Goal: Task Accomplishment & Management: Manage account settings

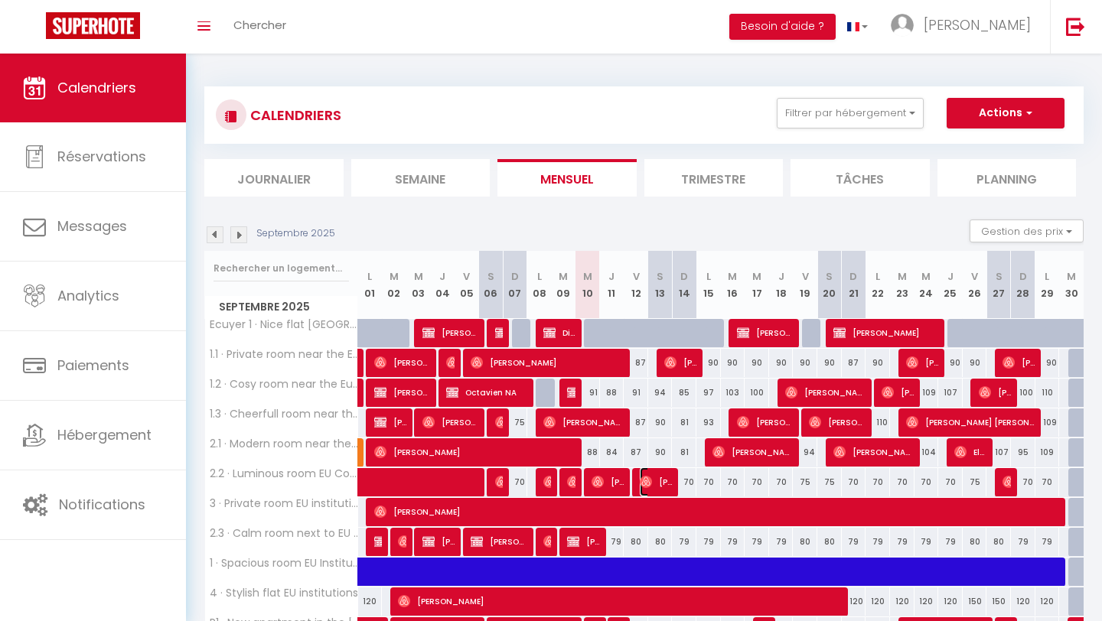
click at [669, 479] on span "[PERSON_NAME]" at bounding box center [656, 482] width 33 height 29
select select "OK"
select select "0"
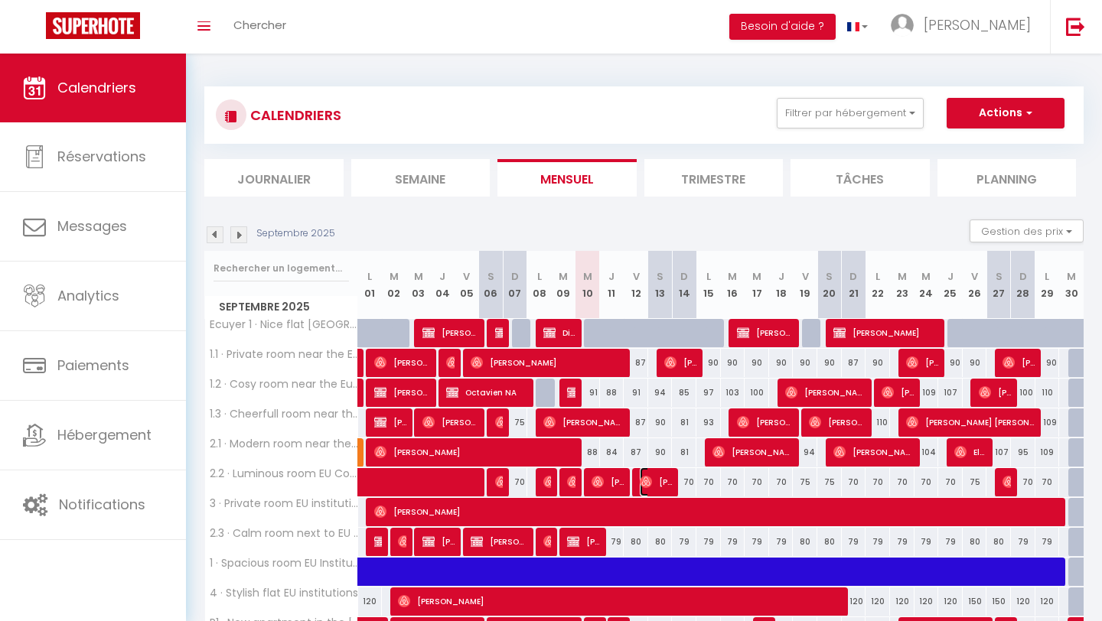
select select "1"
select select
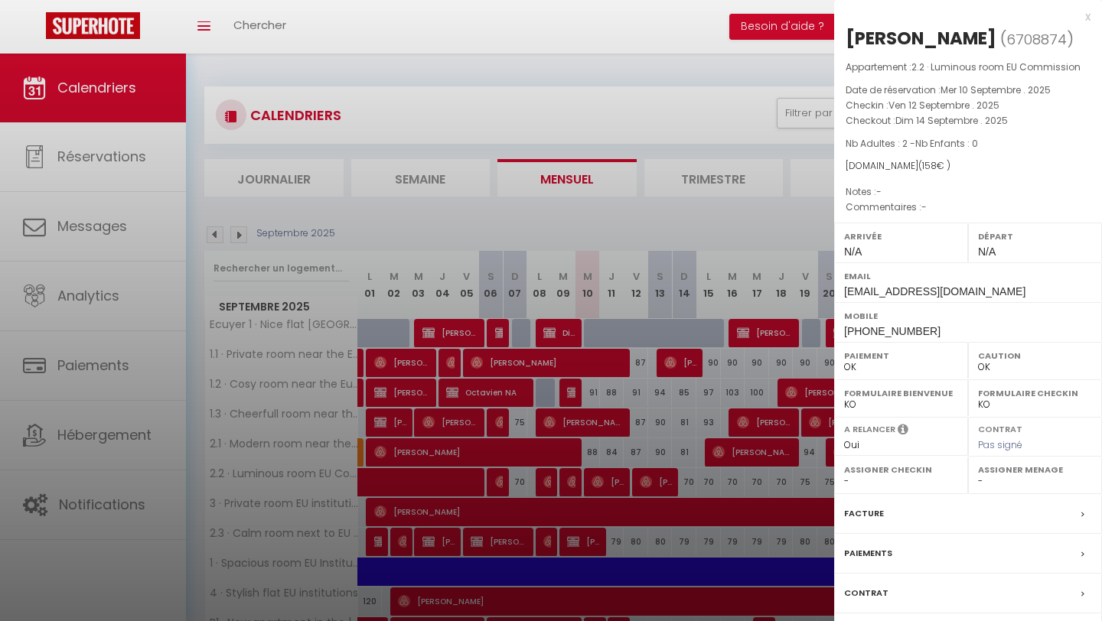
click at [1087, 21] on div "x" at bounding box center [962, 17] width 256 height 18
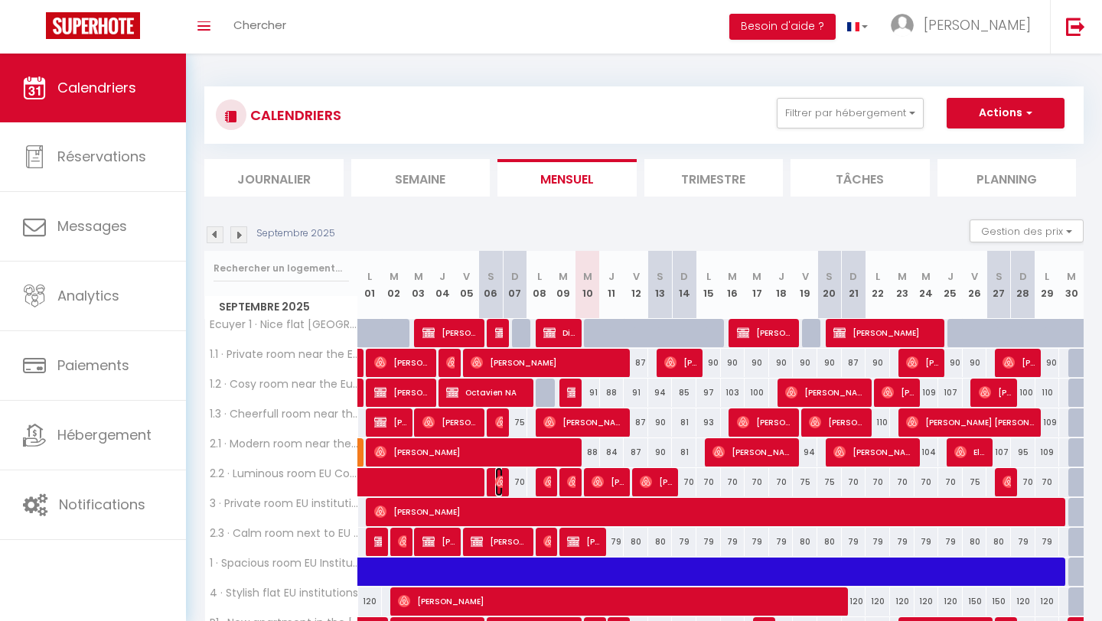
click at [497, 484] on img at bounding box center [501, 482] width 12 height 12
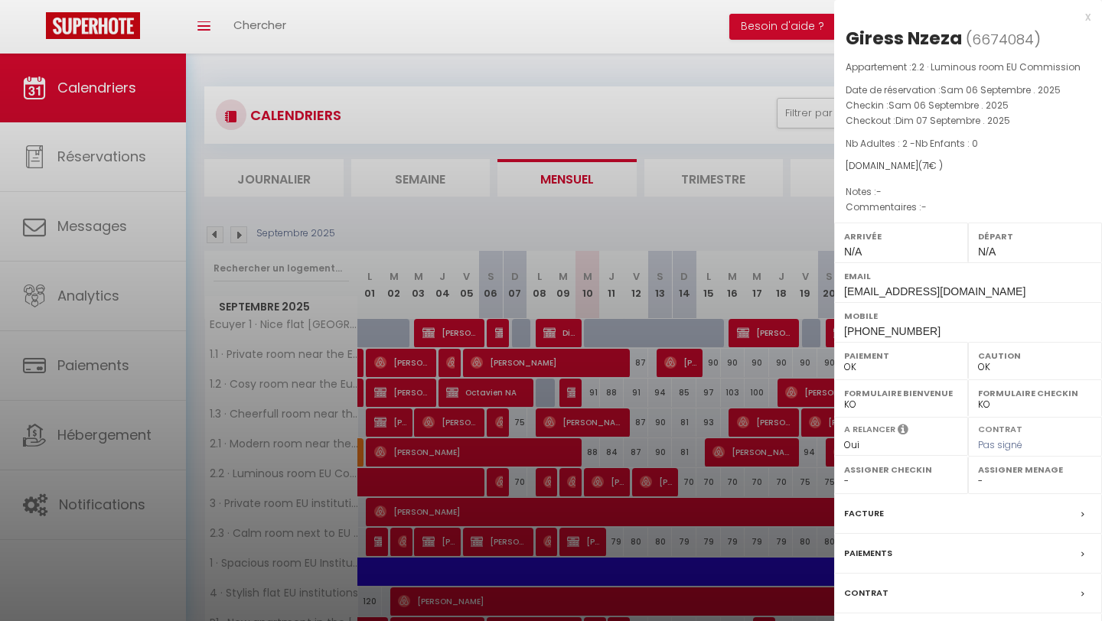
click at [746, 157] on div at bounding box center [551, 310] width 1102 height 621
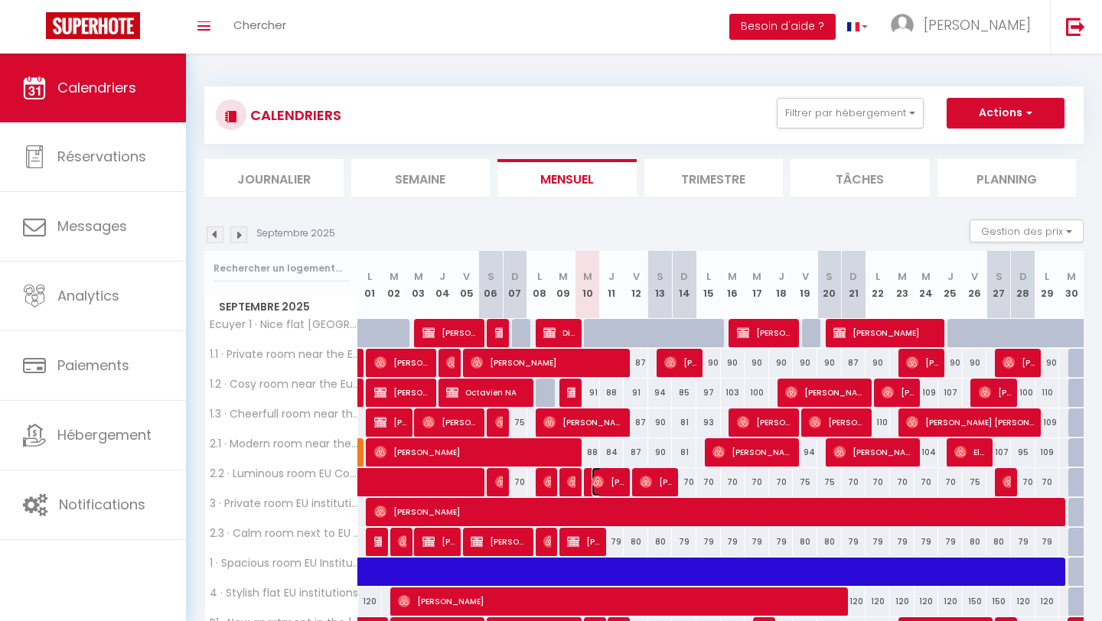
click at [618, 484] on span "[PERSON_NAME]" at bounding box center [608, 482] width 33 height 29
